Goal: Task Accomplishment & Management: Manage account settings

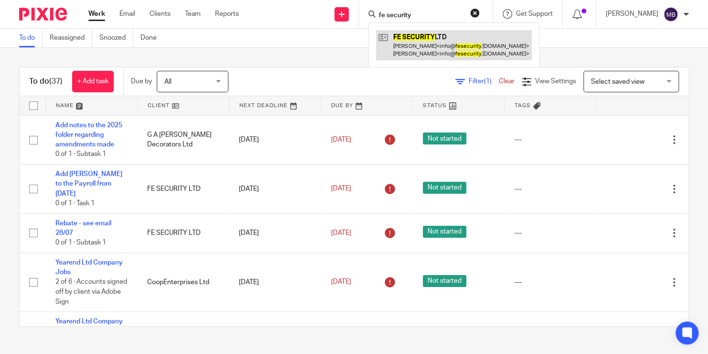
type input "fe security"
click at [407, 46] on link at bounding box center [454, 45] width 156 height 30
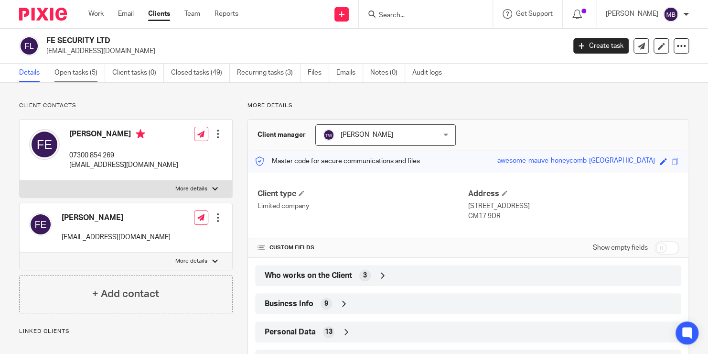
click at [83, 71] on link "Open tasks (5)" at bounding box center [79, 73] width 51 height 19
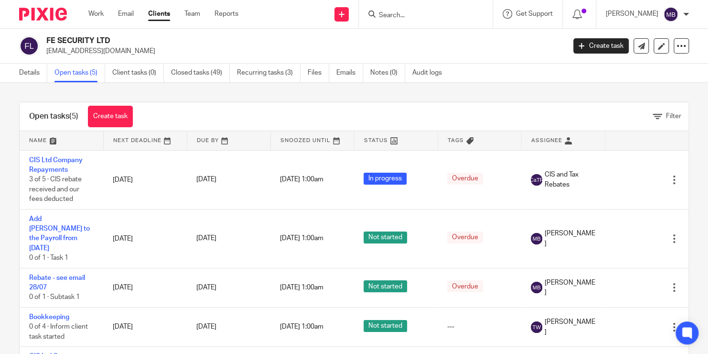
scroll to position [13, 0]
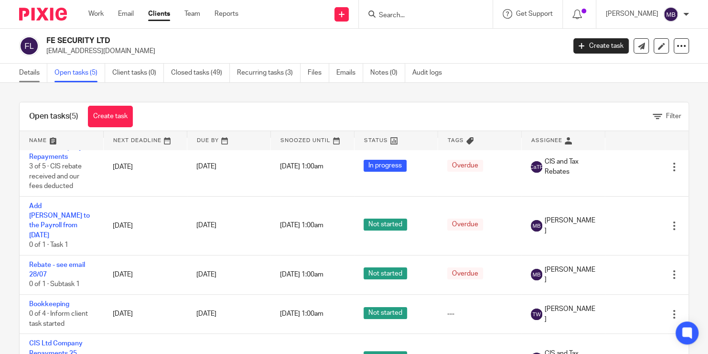
click at [36, 73] on link "Details" at bounding box center [33, 73] width 28 height 19
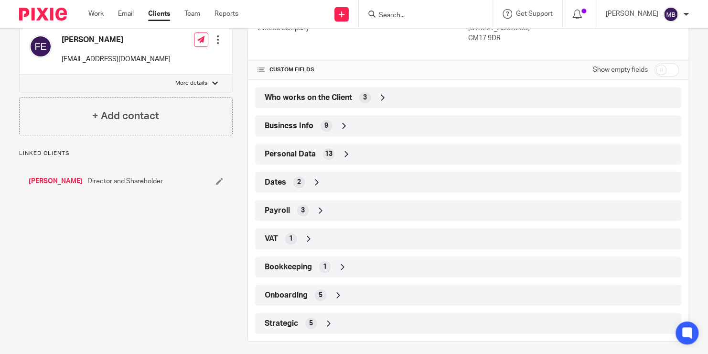
scroll to position [184, 0]
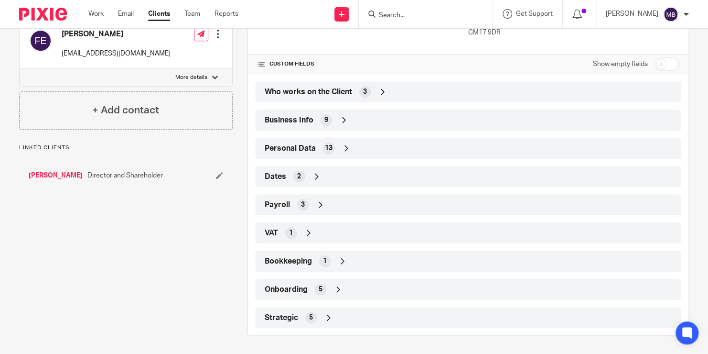
click at [304, 206] on div "3" at bounding box center [302, 204] width 11 height 11
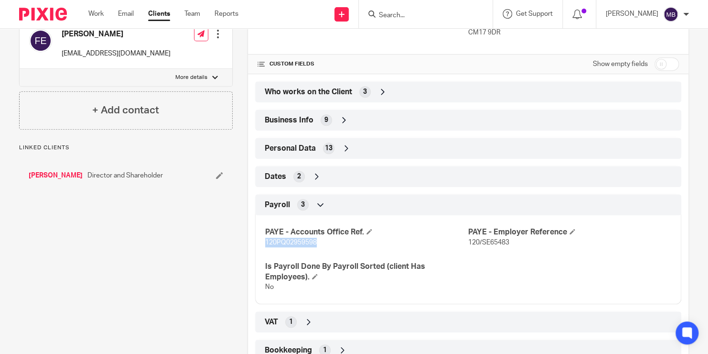
drag, startPoint x: 319, startPoint y: 246, endPoint x: 261, endPoint y: 239, distance: 59.2
click at [261, 239] on div "PAYE - Accounts Office Ref. 120PQ02959598 PAYE - Employer Reference 120/SE65483…" at bounding box center [468, 256] width 426 height 96
drag, startPoint x: 261, startPoint y: 239, endPoint x: 270, endPoint y: 241, distance: 9.7
copy span "120PQ02959598"
drag, startPoint x: 527, startPoint y: 246, endPoint x: 464, endPoint y: 241, distance: 63.8
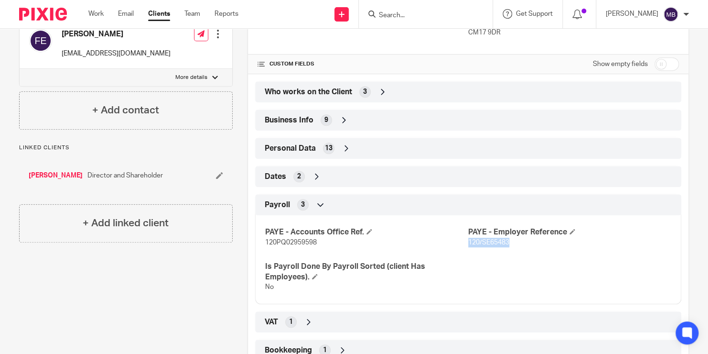
click at [468, 241] on p "120/SE65483" at bounding box center [569, 243] width 203 height 10
copy span "120/SE65483"
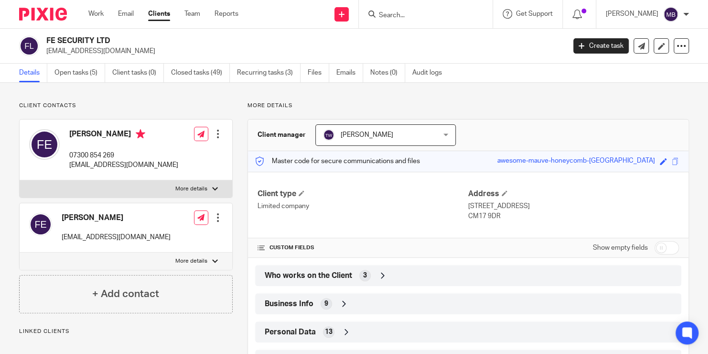
click at [397, 13] on input "Search" at bounding box center [421, 15] width 86 height 9
type input "v"
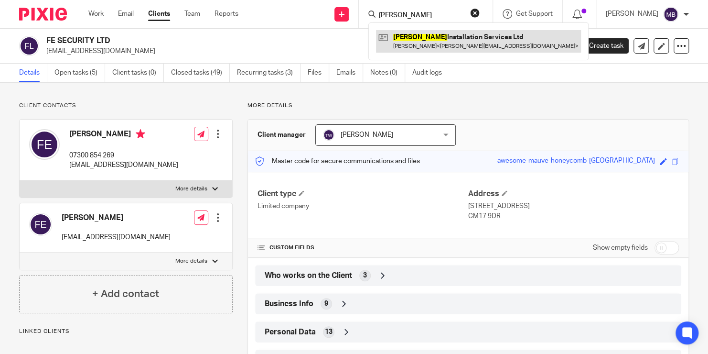
type input "bassett"
click at [414, 40] on link at bounding box center [478, 41] width 205 height 22
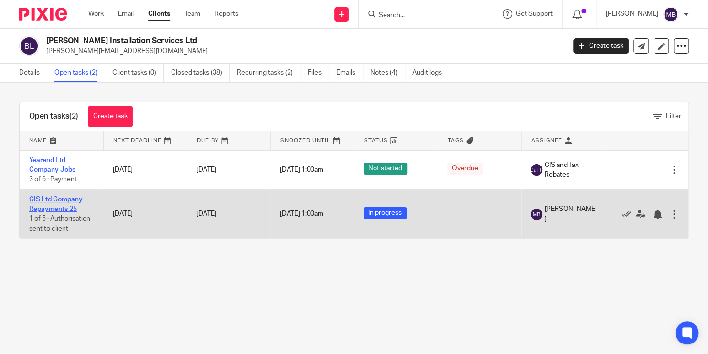
click at [68, 208] on link "CIS Ltd Company Repayments 25" at bounding box center [56, 204] width 54 height 16
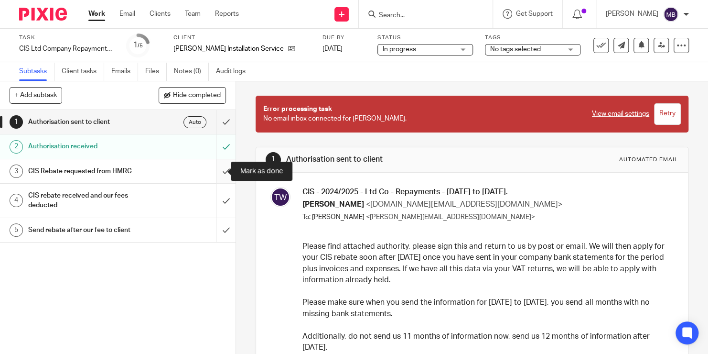
click at [217, 167] on input "submit" at bounding box center [118, 171] width 236 height 24
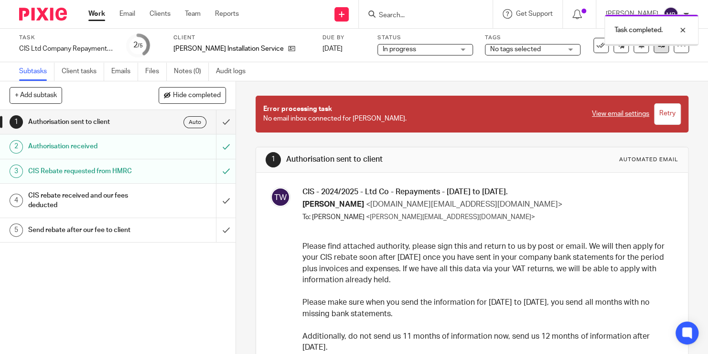
click at [658, 46] on icon at bounding box center [661, 45] width 7 height 7
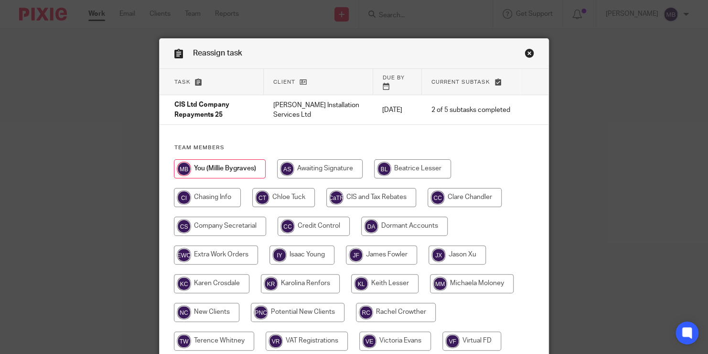
click at [366, 190] on input "radio" at bounding box center [371, 197] width 90 height 19
radio input "true"
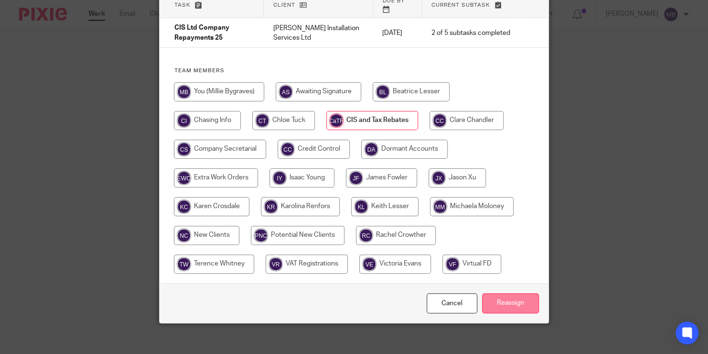
click at [521, 294] on input "Reassign" at bounding box center [510, 303] width 57 height 21
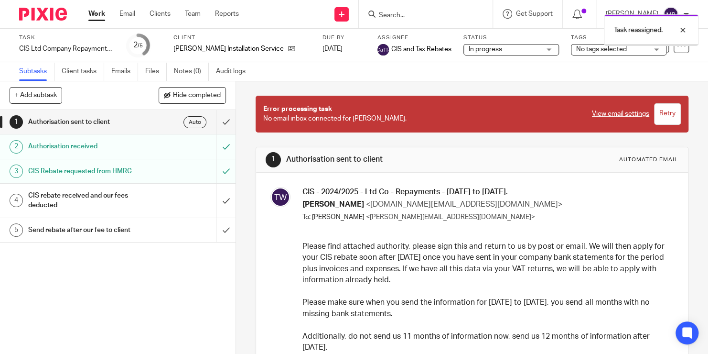
click at [412, 16] on div "Task reassigned." at bounding box center [526, 28] width 345 height 36
click at [395, 16] on div "Task reassigned." at bounding box center [526, 28] width 345 height 36
click at [402, 15] on div "Task reassigned." at bounding box center [526, 28] width 345 height 36
click at [408, 17] on div "Task reassigned." at bounding box center [526, 28] width 345 height 36
click at [398, 13] on div "Task reassigned." at bounding box center [526, 28] width 345 height 36
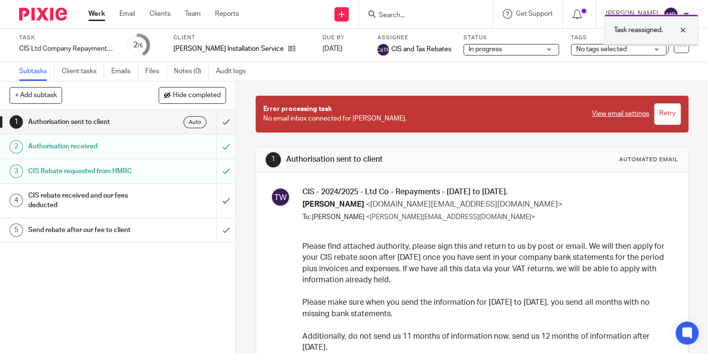
click at [683, 30] on div at bounding box center [676, 29] width 26 height 11
click at [419, 17] on input "Search" at bounding box center [421, 15] width 86 height 9
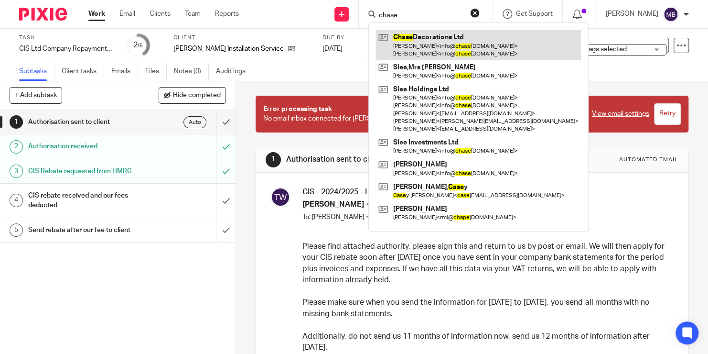
type input "chase"
click at [423, 45] on link at bounding box center [478, 45] width 205 height 30
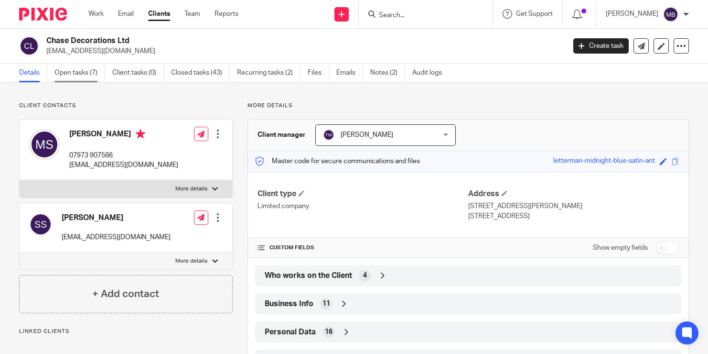
click at [70, 75] on link "Open tasks (7)" at bounding box center [79, 73] width 51 height 19
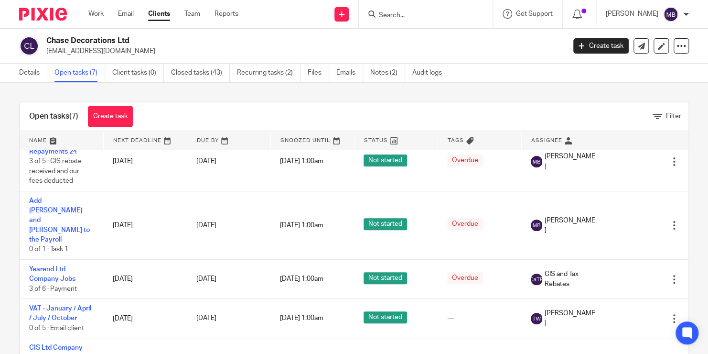
scroll to position [189, 0]
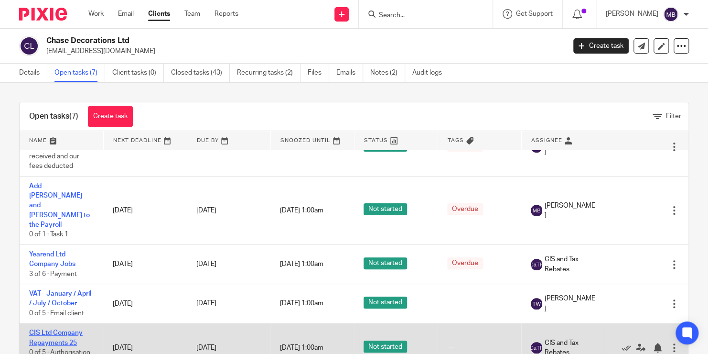
click at [57, 329] on link "CIS Ltd Company Repayments 25" at bounding box center [56, 337] width 54 height 16
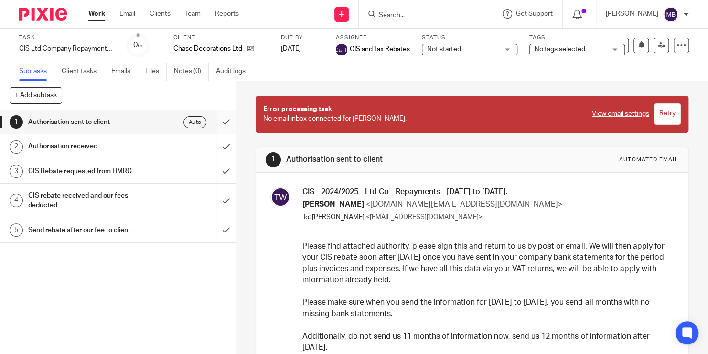
click at [217, 125] on input "submit" at bounding box center [118, 122] width 236 height 24
click at [212, 146] on input "submit" at bounding box center [118, 146] width 236 height 24
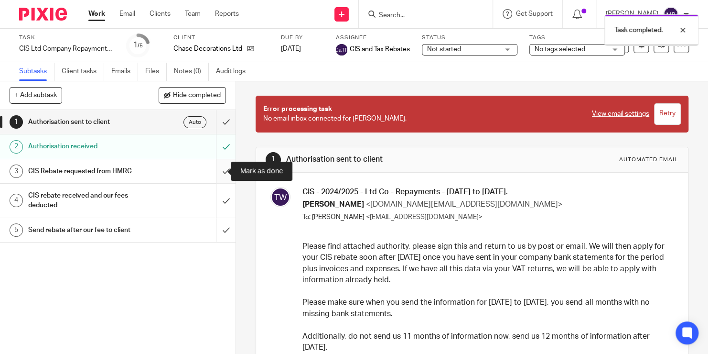
click at [216, 170] on input "submit" at bounding box center [118, 171] width 236 height 24
click at [218, 120] on input "submit" at bounding box center [118, 122] width 236 height 24
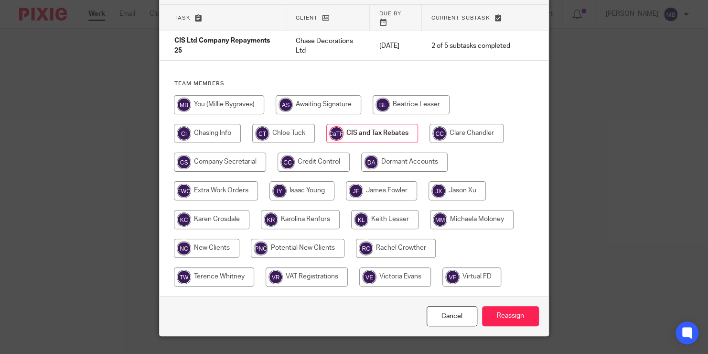
scroll to position [63, 0]
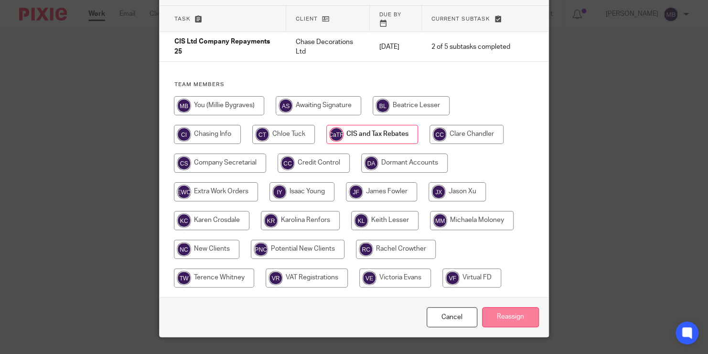
click at [501, 309] on input "Reassign" at bounding box center [510, 317] width 57 height 21
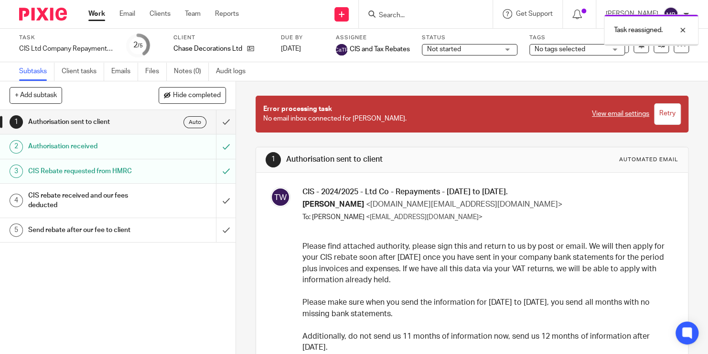
click at [400, 16] on div "Task reassigned." at bounding box center [526, 28] width 345 height 36
click at [398, 15] on div "Task reassigned." at bounding box center [526, 28] width 345 height 36
click at [394, 17] on div "Task reassigned." at bounding box center [526, 28] width 345 height 36
click at [396, 16] on div "Task reassigned." at bounding box center [526, 28] width 345 height 36
click at [413, 12] on div "Task reassigned." at bounding box center [526, 28] width 345 height 36
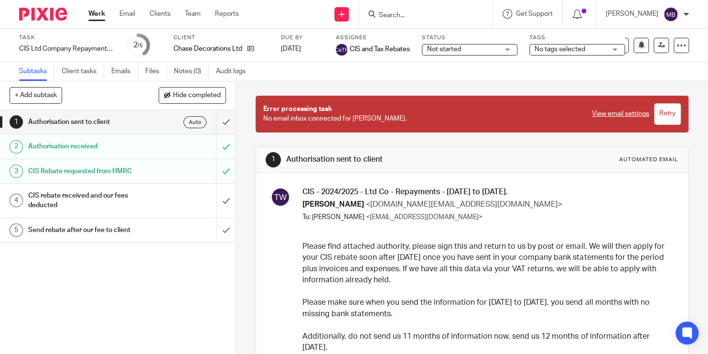
click at [403, 16] on input "Search" at bounding box center [421, 15] width 86 height 9
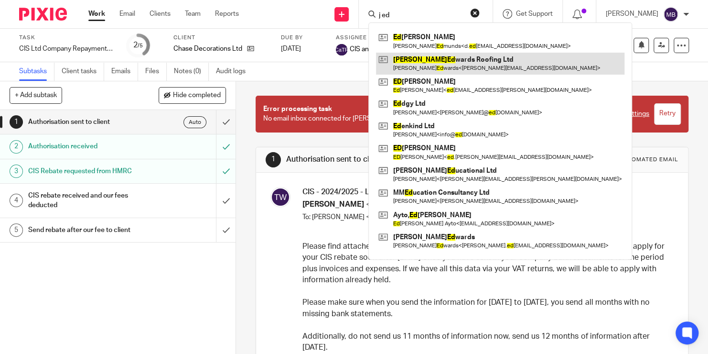
type input "j ed"
click at [431, 68] on link at bounding box center [500, 64] width 249 height 22
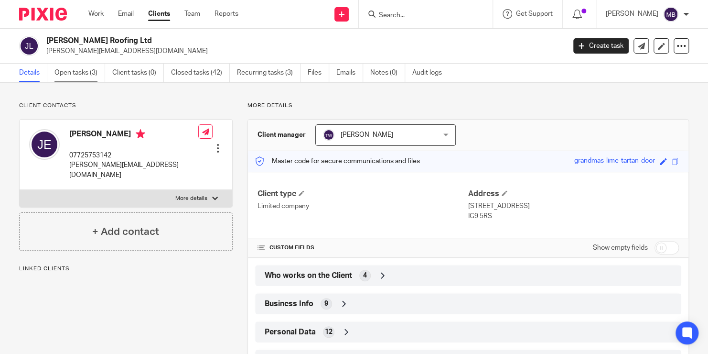
click at [88, 68] on link "Open tasks (3)" at bounding box center [79, 73] width 51 height 19
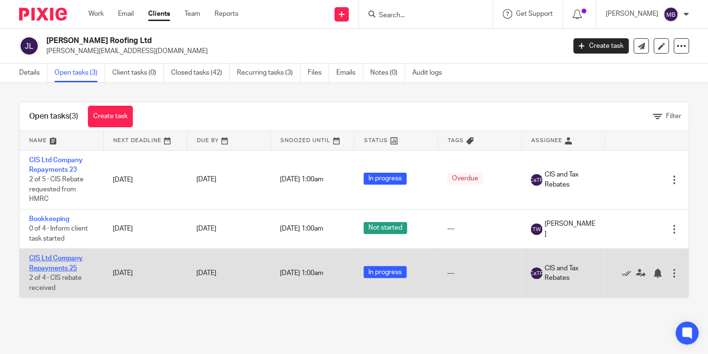
click at [63, 268] on link "CIS Ltd Company Repayments 25" at bounding box center [56, 263] width 54 height 16
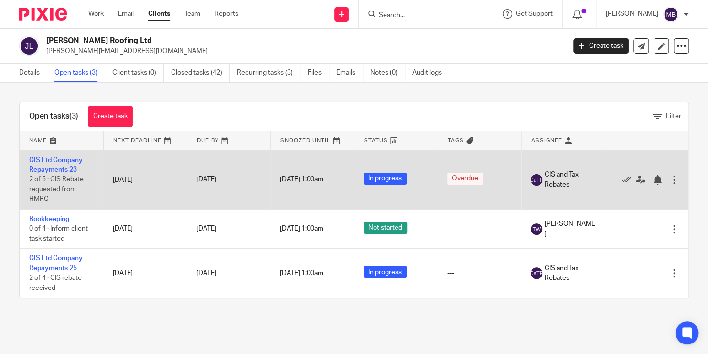
click at [46, 163] on td "CIS Ltd Company Repayments 23 2 of 5 · CIS Rebate requested from HMRC" at bounding box center [62, 179] width 84 height 59
click at [47, 168] on link "CIS Ltd Company Repayments 23" at bounding box center [56, 165] width 54 height 16
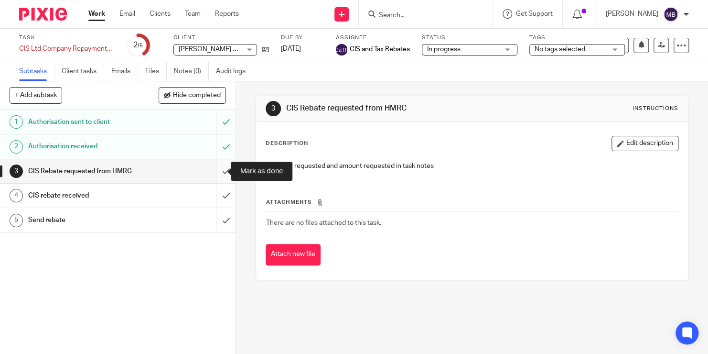
click at [212, 169] on input "submit" at bounding box center [118, 171] width 236 height 24
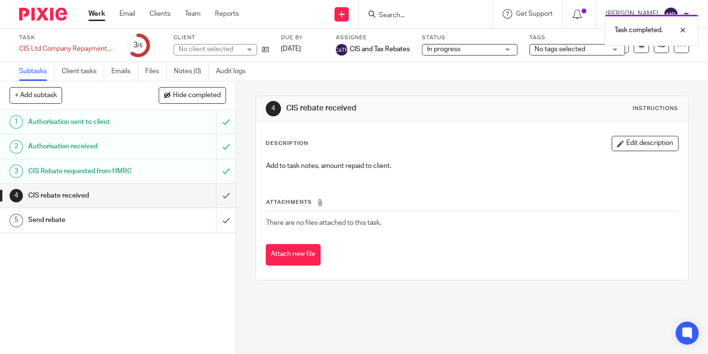
click at [400, 17] on div "Task completed." at bounding box center [526, 28] width 345 height 36
click at [403, 11] on div "Task completed." at bounding box center [526, 28] width 345 height 36
click at [395, 18] on div "Task completed." at bounding box center [526, 28] width 345 height 36
click at [405, 9] on form at bounding box center [429, 14] width 102 height 12
click at [404, 13] on div "Task completed." at bounding box center [526, 28] width 345 height 36
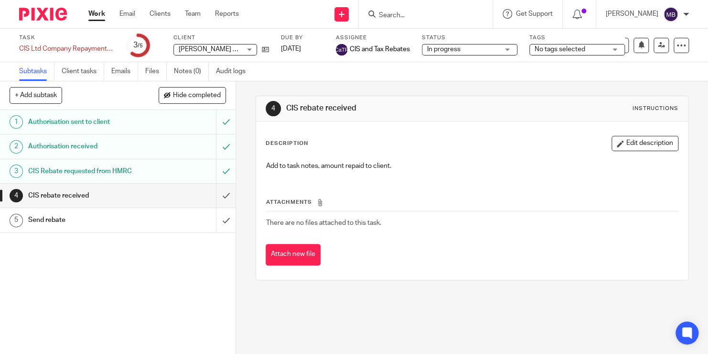
click at [405, 15] on input "Search" at bounding box center [421, 15] width 86 height 9
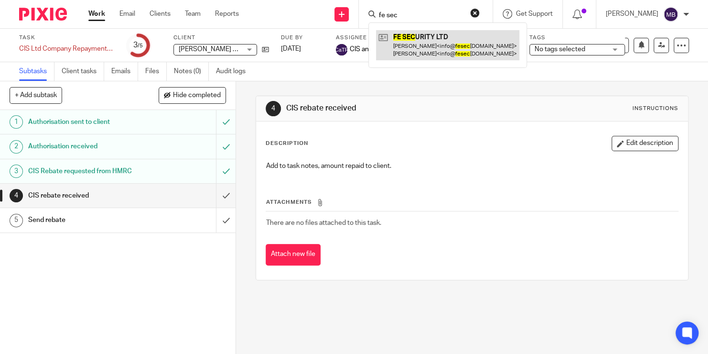
type input "fe sec"
click at [425, 46] on link at bounding box center [447, 45] width 143 height 30
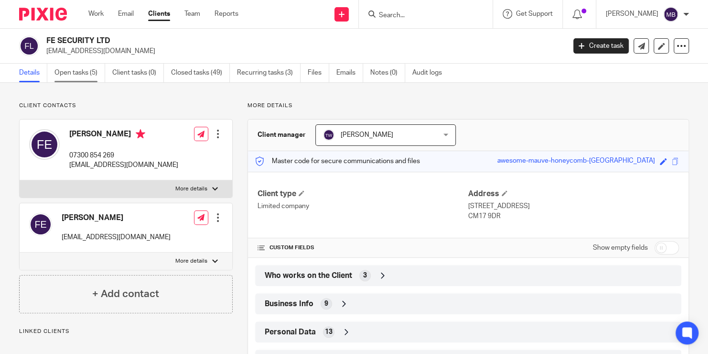
click at [75, 69] on link "Open tasks (5)" at bounding box center [79, 73] width 51 height 19
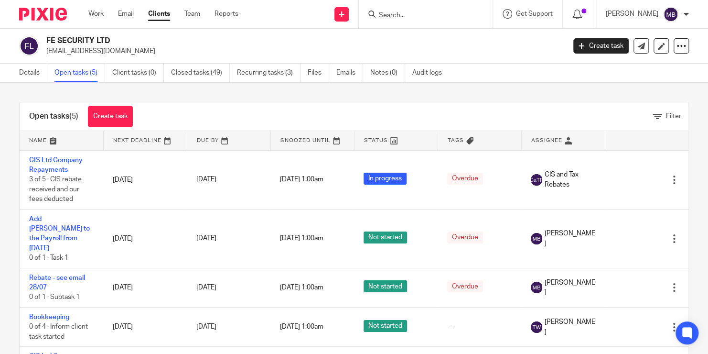
scroll to position [33, 0]
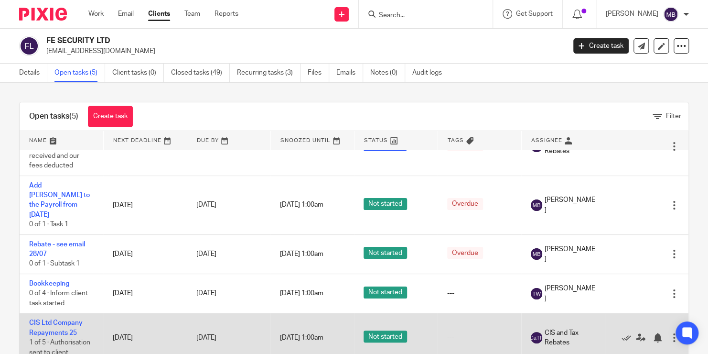
click at [65, 317] on td "CIS Ltd Company Repayments 25 1 of 5 · Authorisation sent to client" at bounding box center [62, 337] width 84 height 49
click at [46, 320] on link "CIS Ltd Company Repayments 25" at bounding box center [56, 327] width 54 height 16
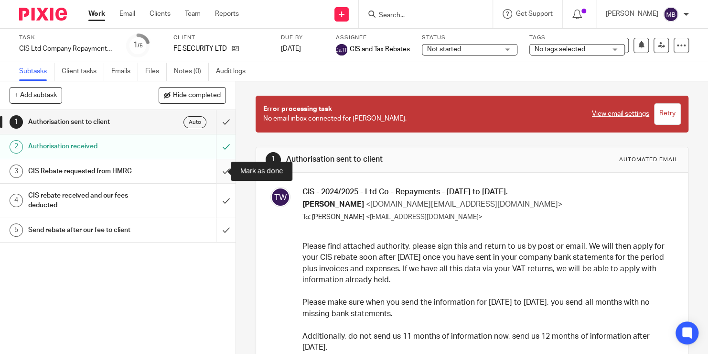
click at [216, 166] on input "submit" at bounding box center [118, 171] width 236 height 24
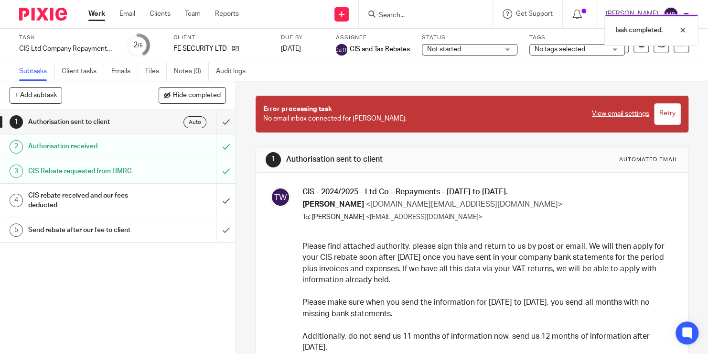
click at [396, 15] on div "Task completed." at bounding box center [526, 28] width 345 height 36
click at [397, 19] on div "Task completed." at bounding box center [526, 28] width 345 height 36
click at [404, 13] on div "Task completed." at bounding box center [526, 28] width 345 height 36
click at [677, 32] on div at bounding box center [676, 29] width 26 height 11
click at [434, 16] on input "Search" at bounding box center [421, 15] width 86 height 9
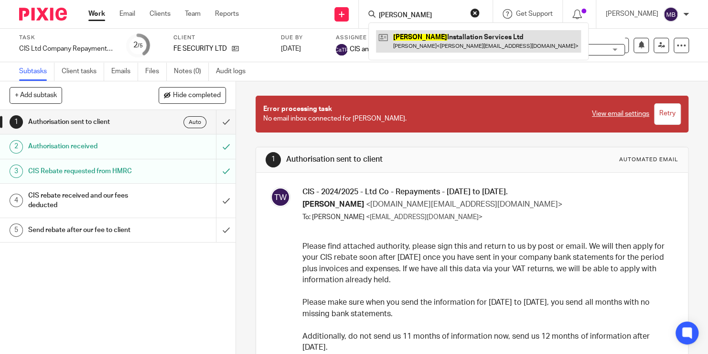
type input "bassett"
click at [438, 39] on link at bounding box center [478, 41] width 205 height 22
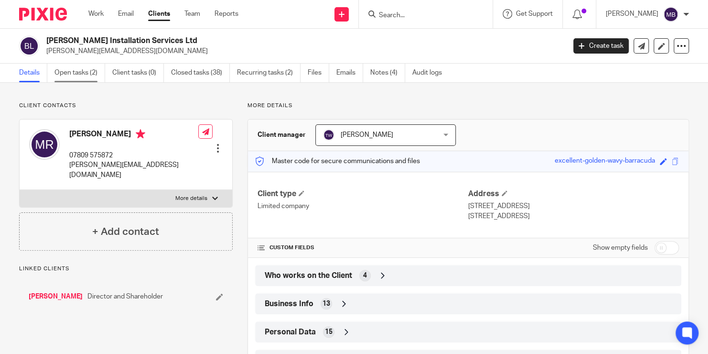
click at [70, 77] on link "Open tasks (2)" at bounding box center [79, 73] width 51 height 19
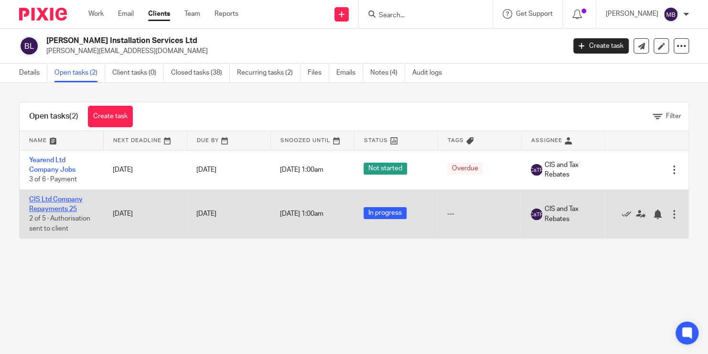
click at [63, 198] on link "CIS Ltd Company Repayments 25" at bounding box center [56, 204] width 54 height 16
click at [70, 204] on td "CIS Ltd Company Repayments 25 2 of 5 · Authorisation sent to client" at bounding box center [62, 213] width 84 height 49
click at [52, 203] on td "CIS Ltd Company Repayments 25 2 of 5 · Authorisation sent to client" at bounding box center [62, 213] width 84 height 49
click at [57, 208] on link "CIS Ltd Company Repayments 25" at bounding box center [56, 204] width 54 height 16
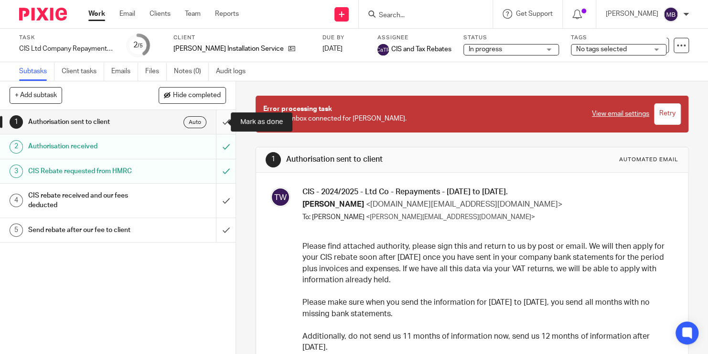
click at [215, 124] on input "submit" at bounding box center [118, 122] width 236 height 24
click at [222, 127] on input "submit" at bounding box center [118, 122] width 236 height 24
click at [413, 10] on form at bounding box center [429, 14] width 102 height 12
click at [397, 14] on input "Search" at bounding box center [421, 15] width 86 height 9
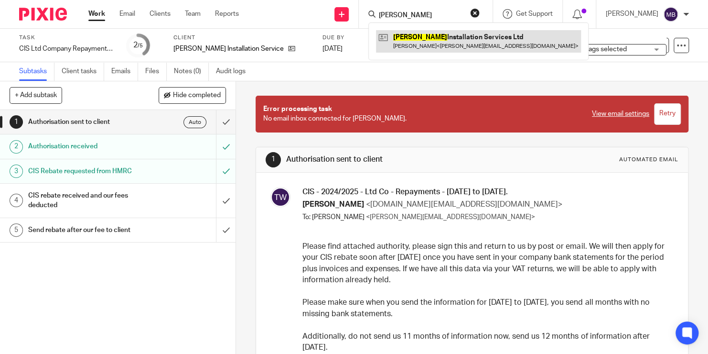
type input "bassett"
click at [415, 36] on link at bounding box center [478, 41] width 205 height 22
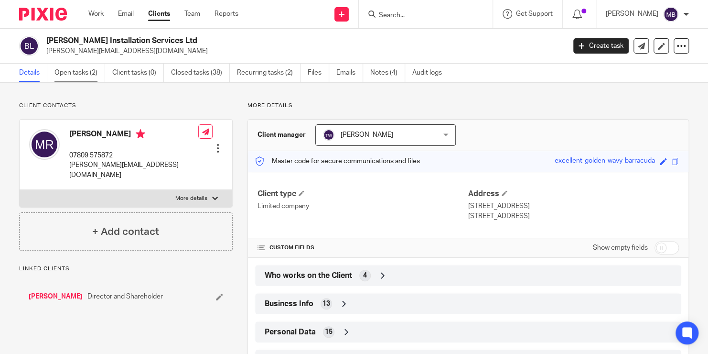
click at [71, 73] on link "Open tasks (2)" at bounding box center [79, 73] width 51 height 19
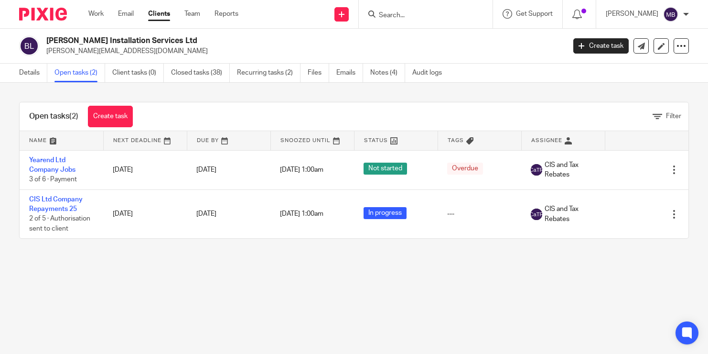
click at [27, 77] on link "Details" at bounding box center [33, 73] width 28 height 19
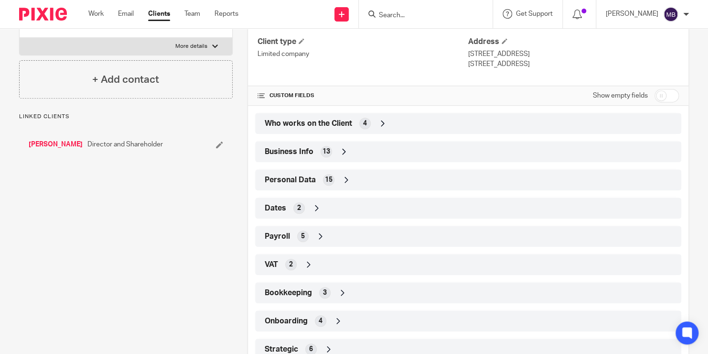
scroll to position [184, 0]
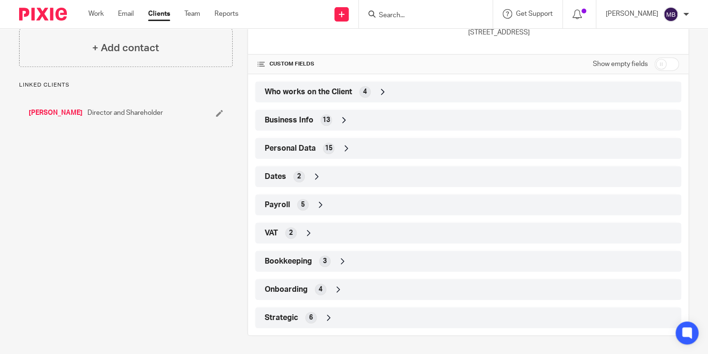
click at [326, 203] on div "Payroll 5" at bounding box center [468, 204] width 412 height 16
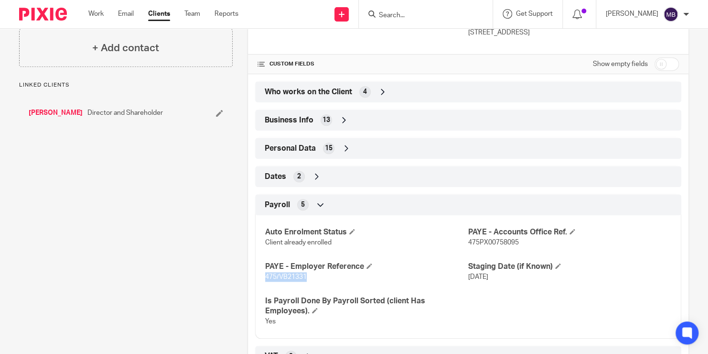
drag, startPoint x: 291, startPoint y: 280, endPoint x: 254, endPoint y: 277, distance: 37.4
click at [255, 277] on div "Auto Enrolment Status Client already enrolled PAYE - Accounts Office Ref. 475PX…" at bounding box center [468, 273] width 426 height 130
drag, startPoint x: 254, startPoint y: 277, endPoint x: 286, endPoint y: 275, distance: 32.6
copy span "475/VB21331"
drag, startPoint x: 522, startPoint y: 239, endPoint x: 464, endPoint y: 241, distance: 58.4
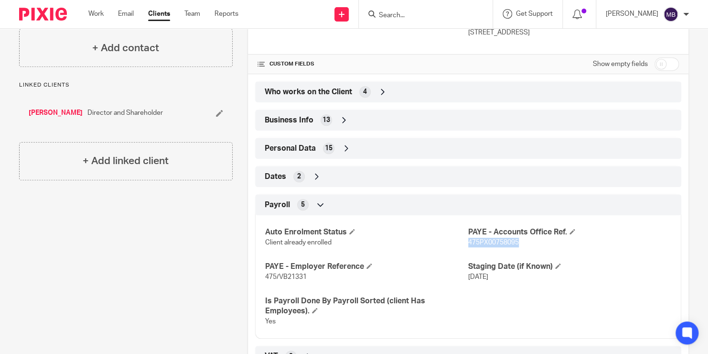
click at [468, 241] on p "475PX00758095" at bounding box center [569, 243] width 203 height 10
copy span "475PX00758095"
click at [408, 15] on input "Search" at bounding box center [421, 15] width 86 height 9
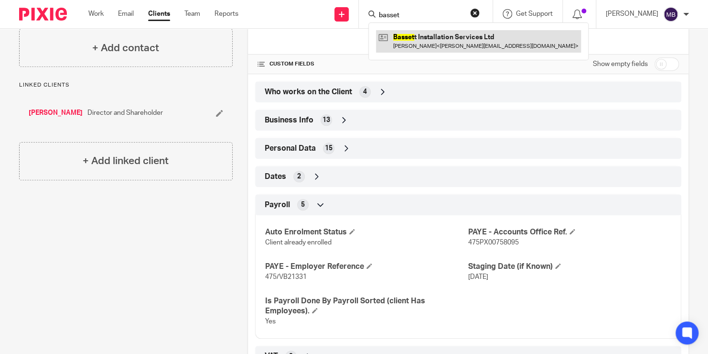
type input "basset"
click at [427, 41] on link at bounding box center [478, 41] width 205 height 22
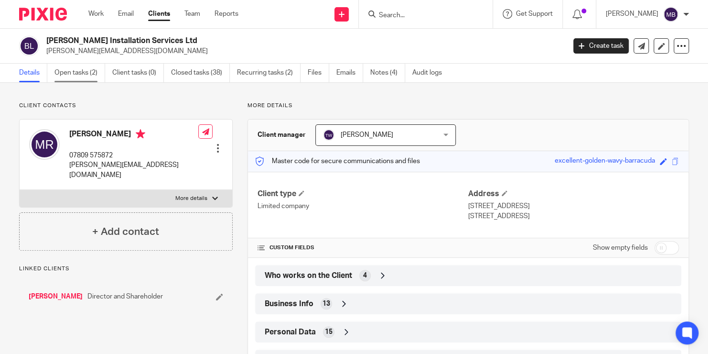
click at [65, 75] on link "Open tasks (2)" at bounding box center [79, 73] width 51 height 19
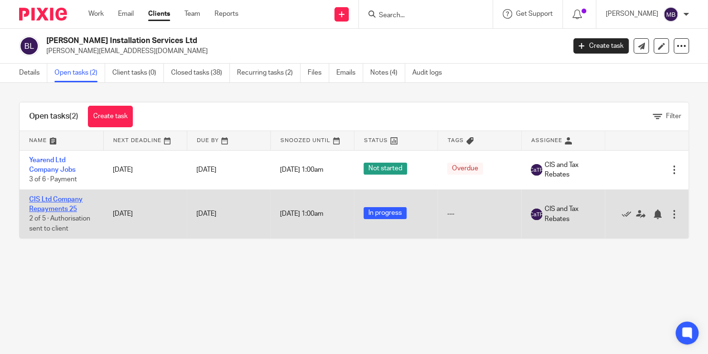
click at [68, 202] on link "CIS Ltd Company Repayments 25" at bounding box center [56, 204] width 54 height 16
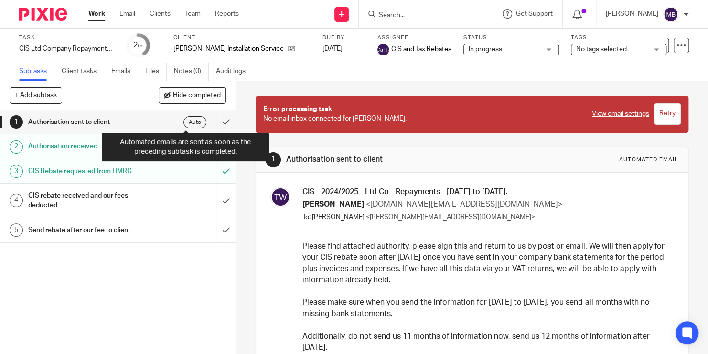
drag, startPoint x: 183, startPoint y: 121, endPoint x: 250, endPoint y: 108, distance: 68.8
click at [250, 108] on div "1 Authorisation sent to client Automated email CIS - 2024/2025 - Ltd Co - Repay…" at bounding box center [472, 217] width 472 height 272
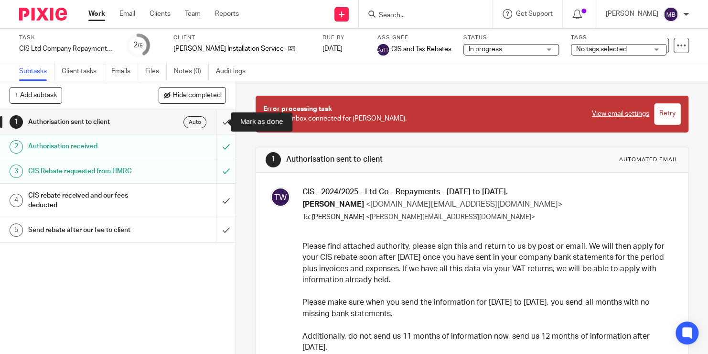
click at [217, 122] on input "submit" at bounding box center [118, 122] width 236 height 24
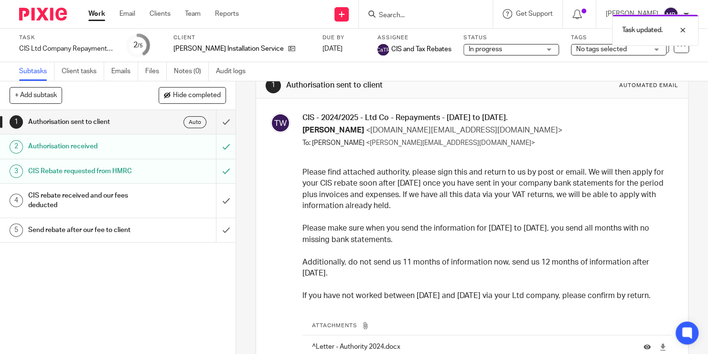
scroll to position [74, 0]
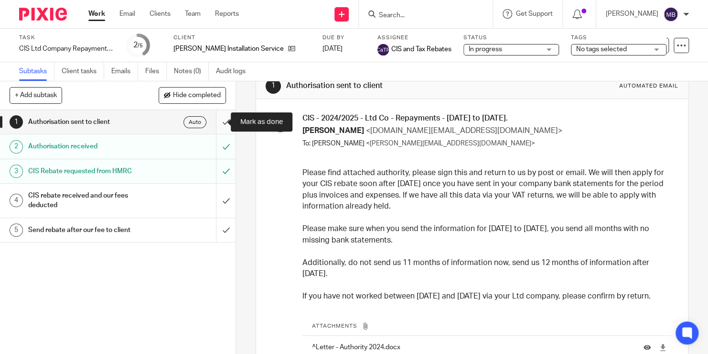
click at [208, 123] on input "submit" at bounding box center [118, 122] width 236 height 24
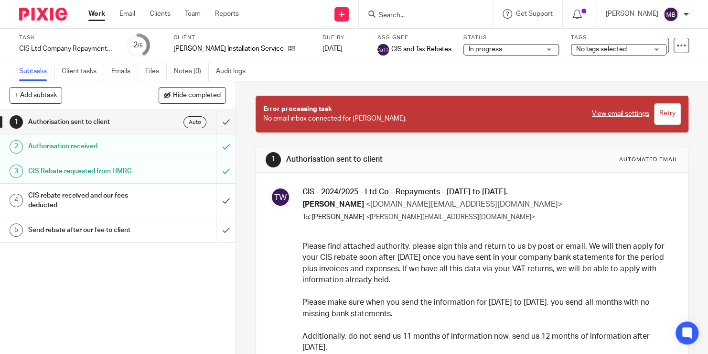
click at [400, 14] on input "Search" at bounding box center [421, 15] width 86 height 9
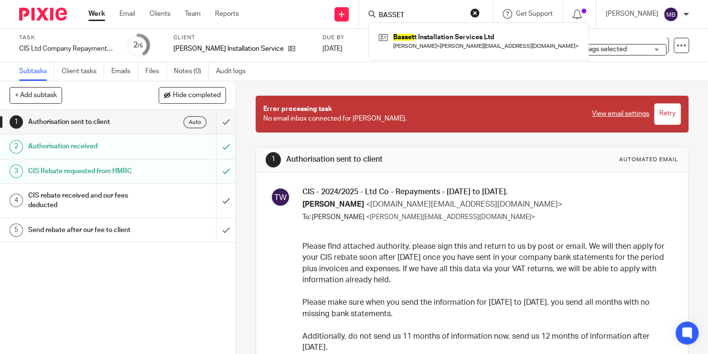
type input "BASSET"
click at [419, 52] on div "Basset t Installation Services Ltd [PERSON_NAME] < [PERSON_NAME][EMAIL_ADDRESS]…" at bounding box center [479, 40] width 220 height 37
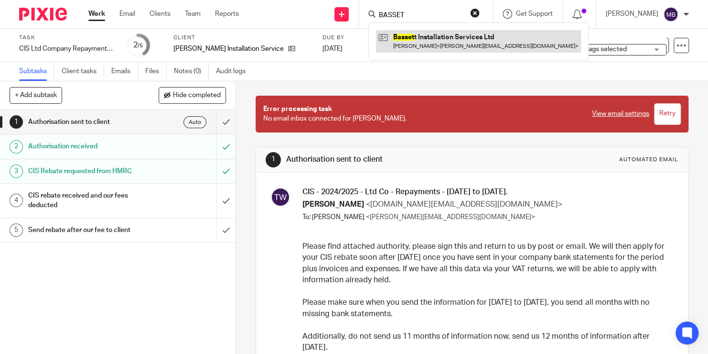
click at [416, 49] on link at bounding box center [478, 41] width 205 height 22
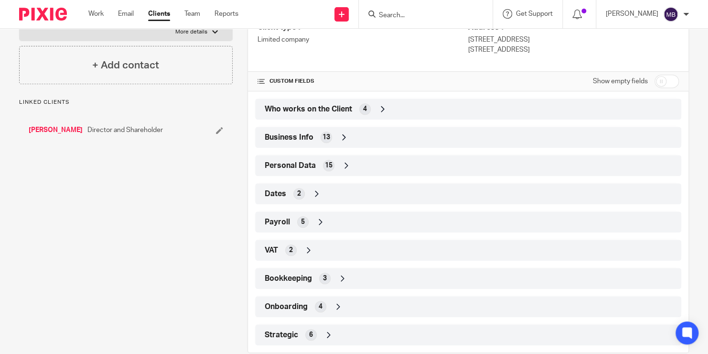
scroll to position [184, 0]
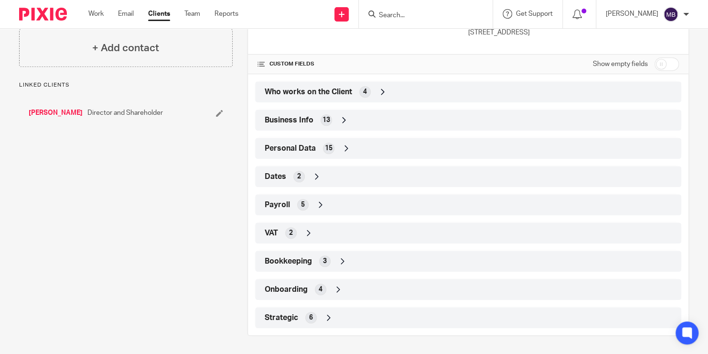
click at [354, 203] on div "Payroll 5" at bounding box center [468, 204] width 412 height 16
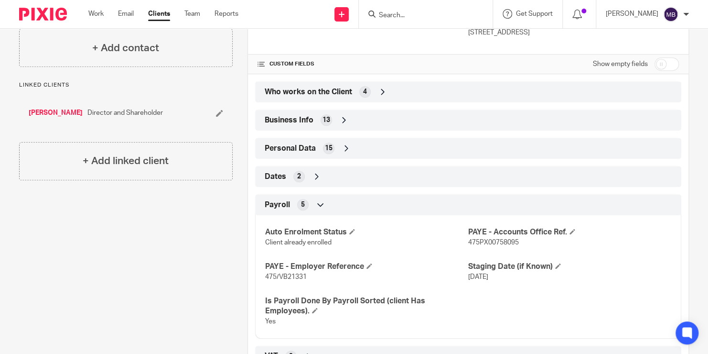
click at [399, 11] on input "Search" at bounding box center [421, 15] width 86 height 9
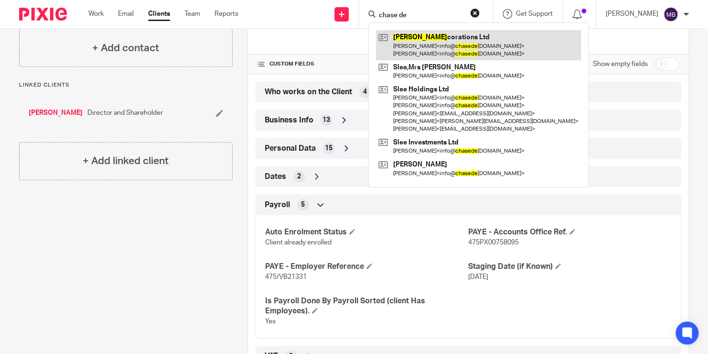
type input "chase de"
click at [414, 42] on link at bounding box center [478, 45] width 205 height 30
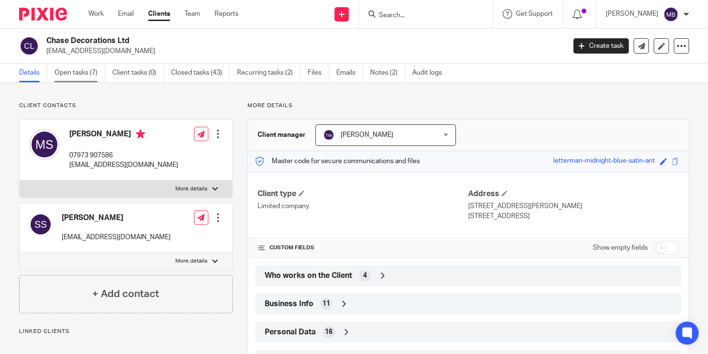
click at [82, 77] on link "Open tasks (7)" at bounding box center [79, 73] width 51 height 19
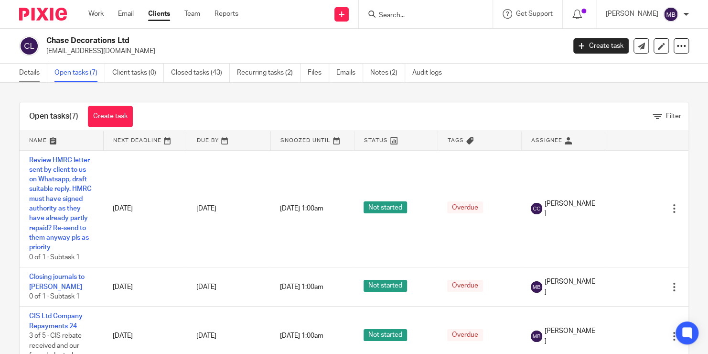
click at [43, 73] on link "Details" at bounding box center [33, 73] width 28 height 19
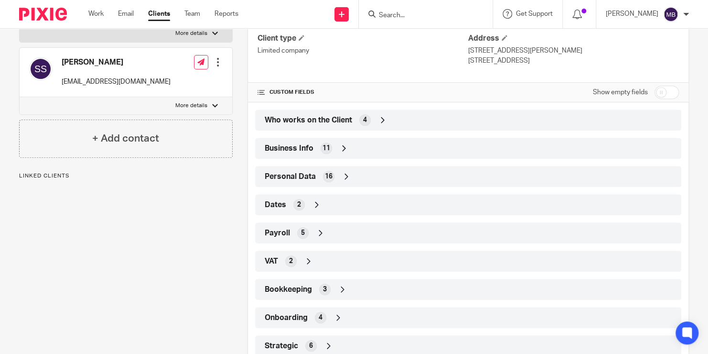
scroll to position [157, 0]
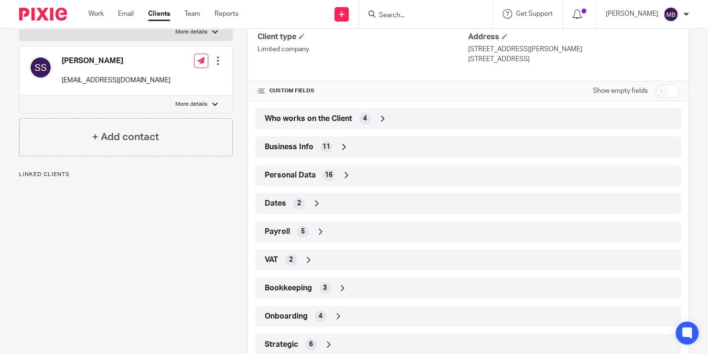
click at [382, 237] on div "Payroll 5" at bounding box center [468, 231] width 412 height 16
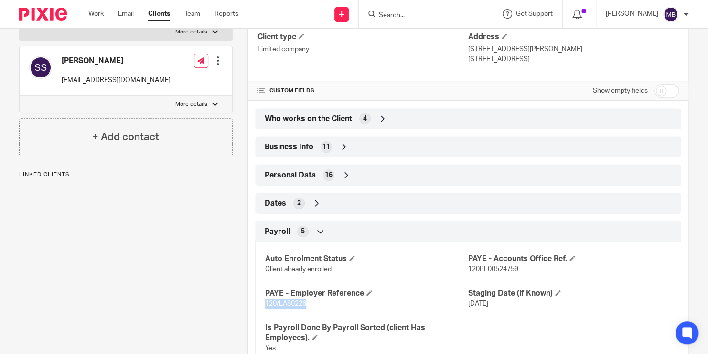
drag, startPoint x: 310, startPoint y: 302, endPoint x: 262, endPoint y: 302, distance: 48.3
click at [262, 302] on div "Auto Enrolment Status Client already enrolled PAYE - Accounts Office Ref. 120PL…" at bounding box center [468, 300] width 426 height 130
copy span "120/LA80226"
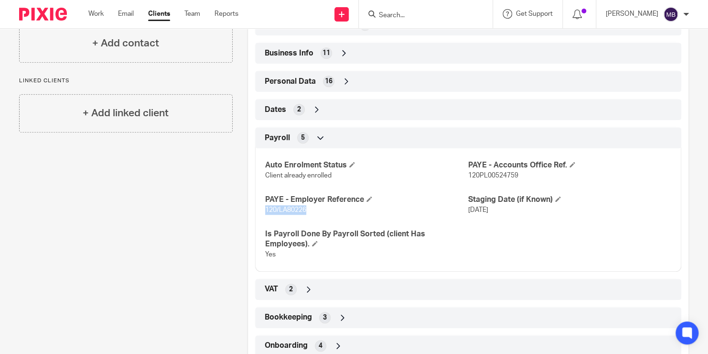
scroll to position [248, 0]
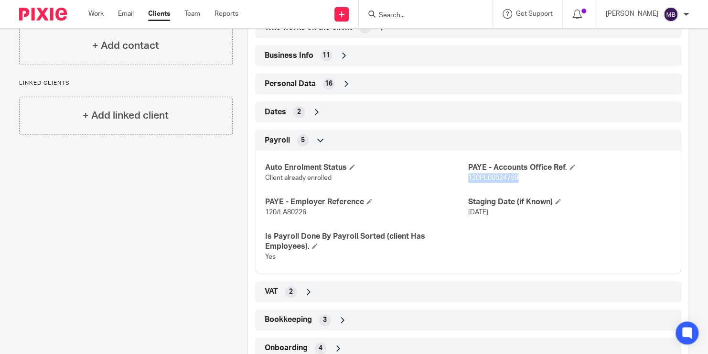
drag, startPoint x: 493, startPoint y: 178, endPoint x: 464, endPoint y: 177, distance: 28.7
click at [468, 177] on p "120PL00524759" at bounding box center [569, 178] width 203 height 10
copy span "120PL00524759"
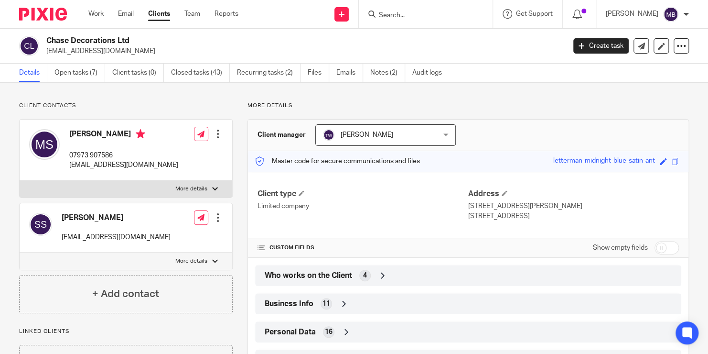
click at [415, 13] on input "Search" at bounding box center [421, 15] width 86 height 9
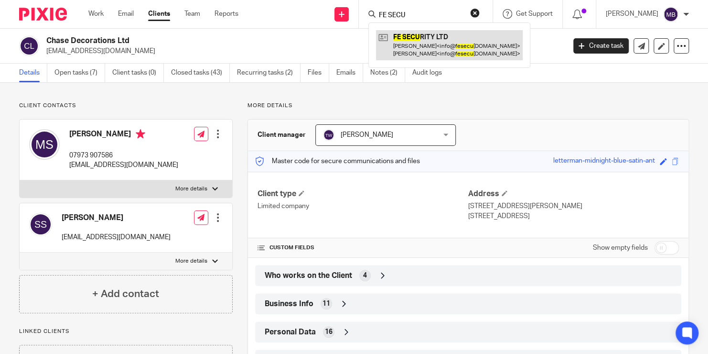
type input "FE SECU"
click at [421, 33] on link at bounding box center [449, 45] width 147 height 30
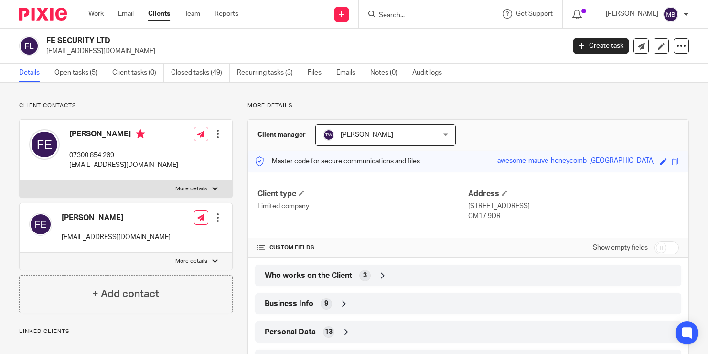
click at [83, 74] on link "Open tasks (5)" at bounding box center [79, 73] width 51 height 19
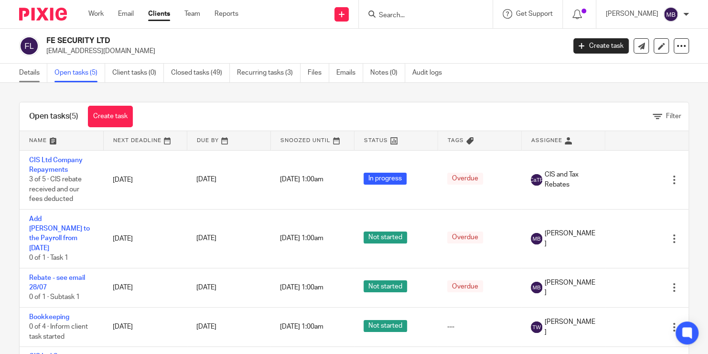
click at [43, 74] on link "Details" at bounding box center [33, 73] width 28 height 19
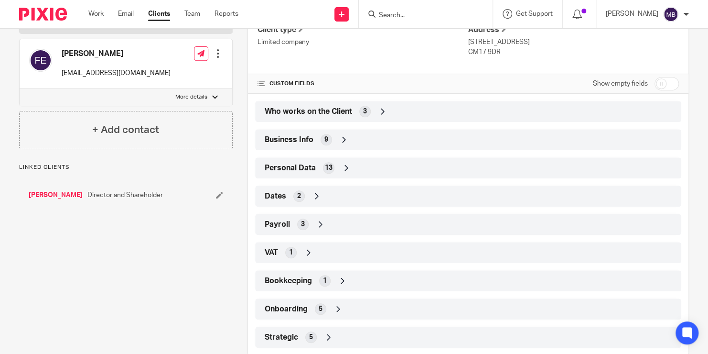
scroll to position [184, 0]
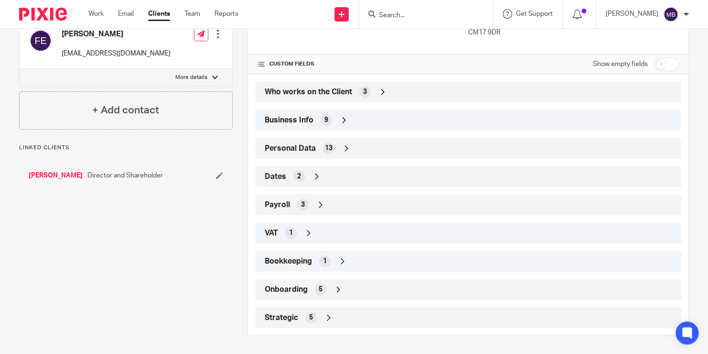
click at [341, 204] on div "Payroll 3" at bounding box center [468, 204] width 412 height 16
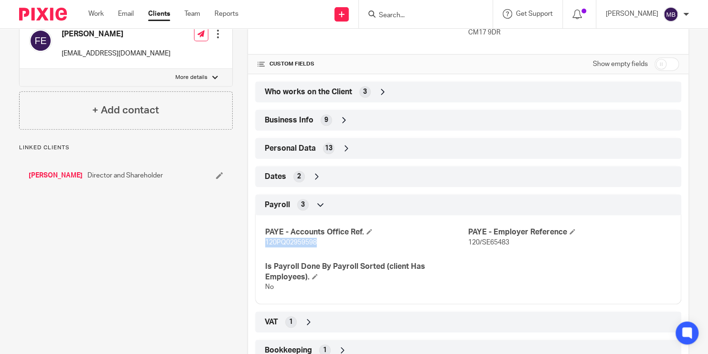
drag, startPoint x: 320, startPoint y: 246, endPoint x: 254, endPoint y: 240, distance: 66.2
click at [255, 240] on div "PAYE - Accounts Office Ref. 120PQ02959598 PAYE - Employer Reference 120/SE65483…" at bounding box center [468, 256] width 426 height 96
drag, startPoint x: 512, startPoint y: 243, endPoint x: 463, endPoint y: 241, distance: 48.8
click at [468, 241] on p "120/SE65483" at bounding box center [569, 243] width 203 height 10
copy span "120/SE65483"
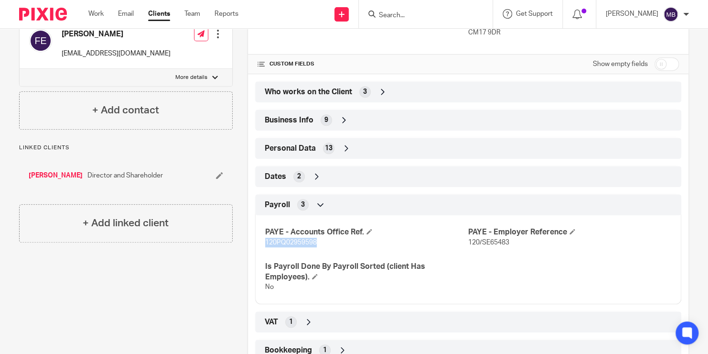
drag, startPoint x: 325, startPoint y: 247, endPoint x: 259, endPoint y: 241, distance: 66.7
click at [259, 241] on div "PAYE - Accounts Office Ref. 120PQ02959598 PAYE - Employer Reference 120/SE65483…" at bounding box center [468, 256] width 426 height 96
drag, startPoint x: 259, startPoint y: 241, endPoint x: 266, endPoint y: 241, distance: 7.6
copy span "120PQ02959598"
